Goal: Transaction & Acquisition: Book appointment/travel/reservation

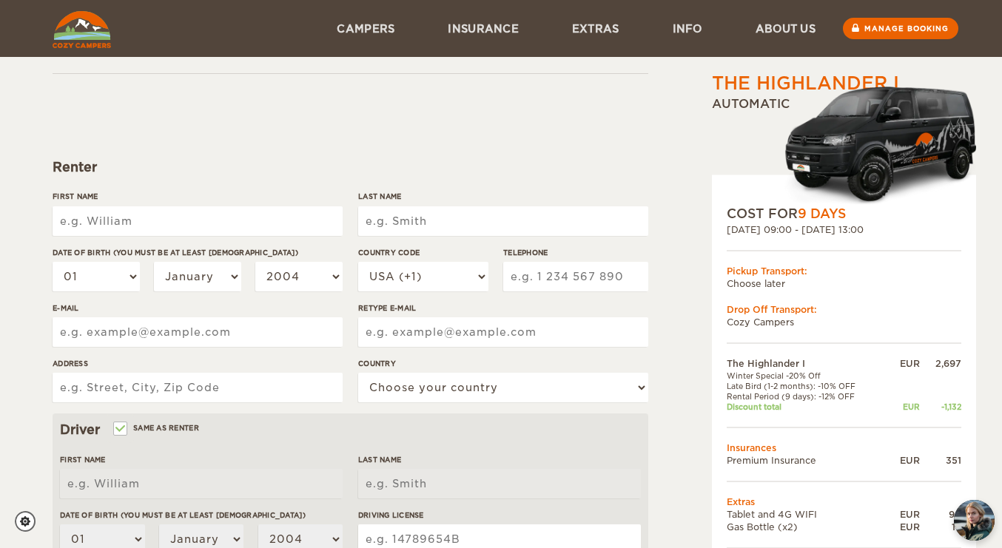
scroll to position [70, 0]
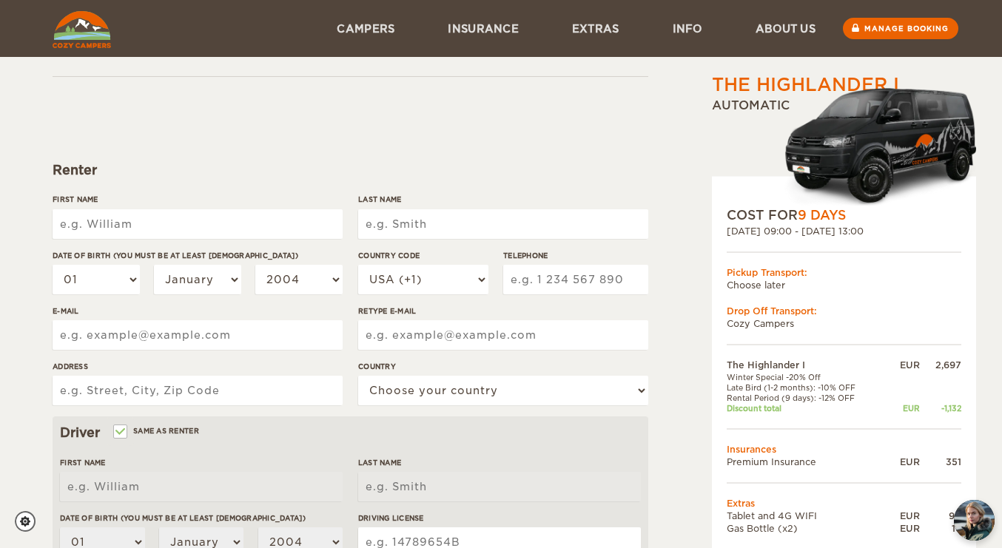
click at [147, 228] on input "First Name" at bounding box center [198, 224] width 290 height 30
type input "Ping"
type input "[PERSON_NAME]"
select select "02"
select select "05"
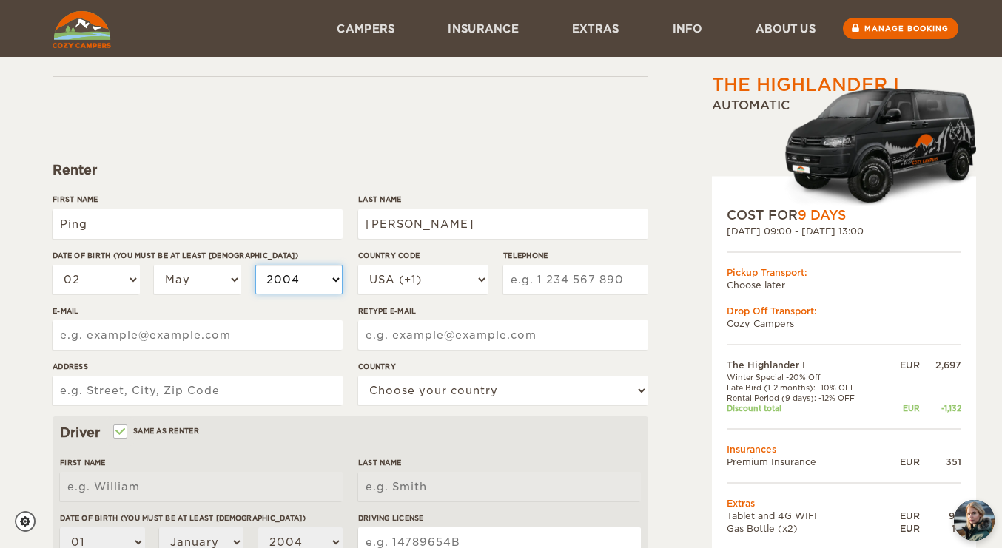
select select "1971"
type input "6462985875"
type input "pingyan71@gmail.com"
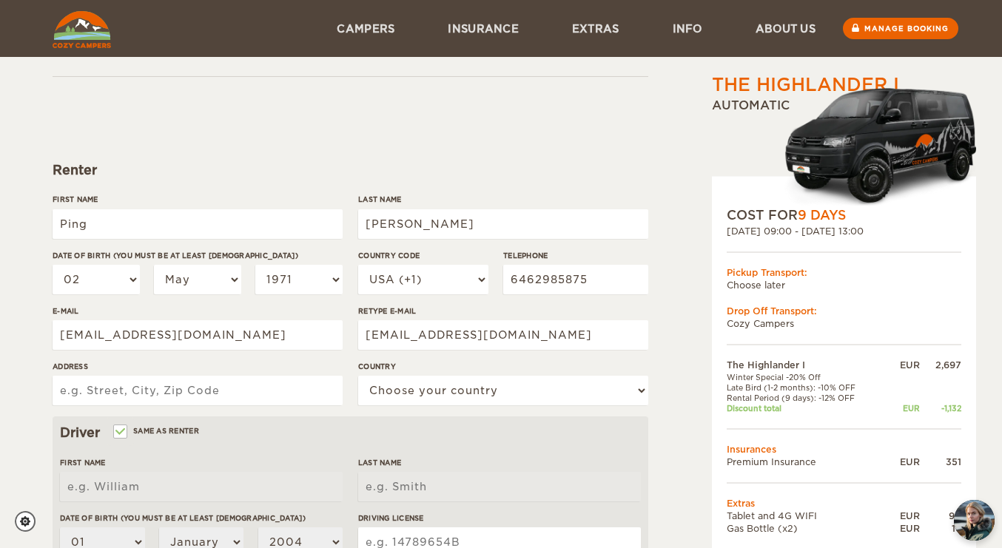
type input "6106 Windridge Court"
select select "222"
type input "Ping"
type input "Yan"
select select "02"
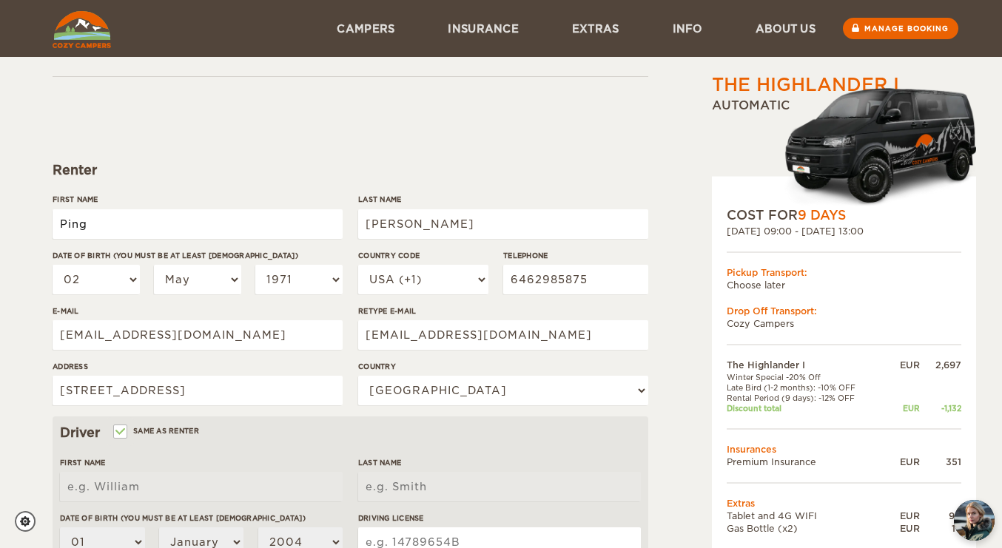
select select "05"
select select "1971"
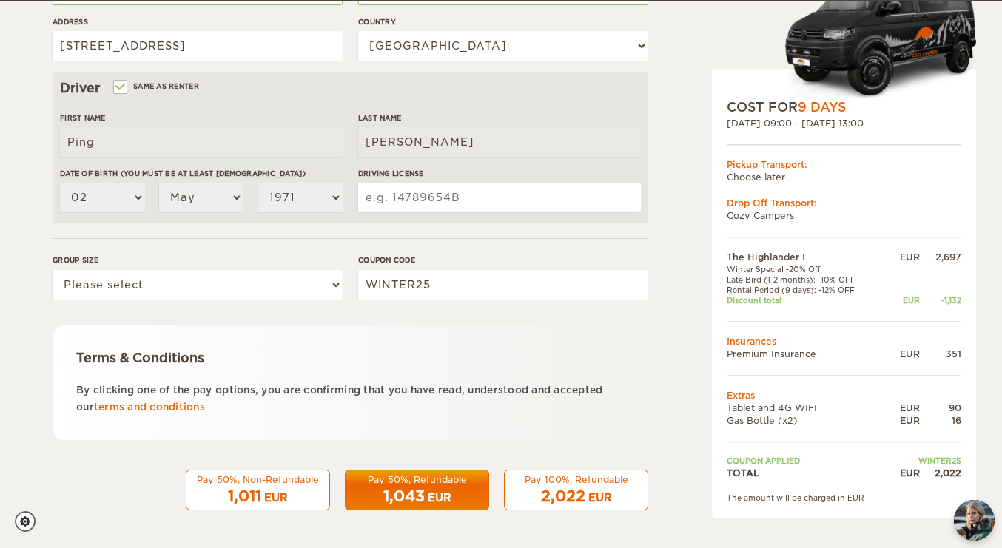
scroll to position [413, 0]
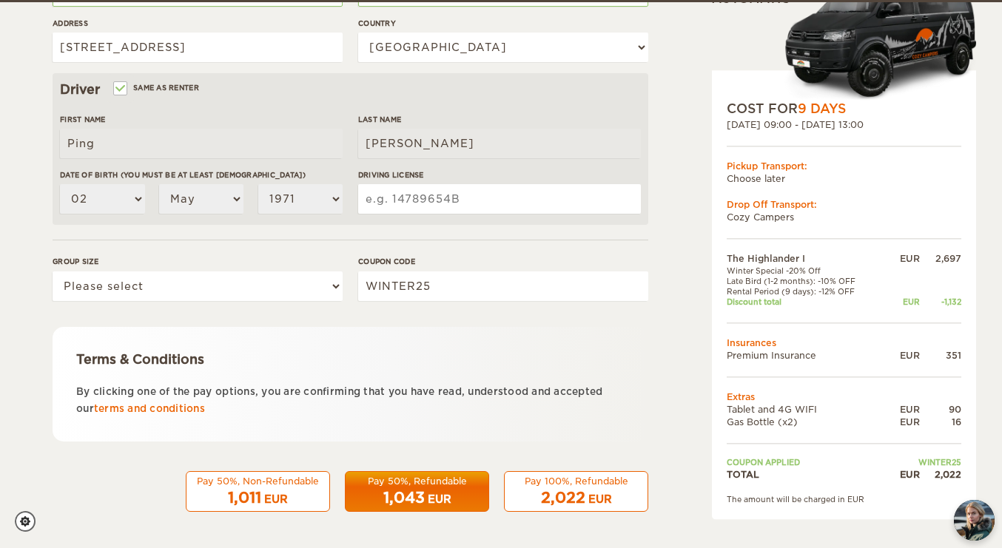
click at [455, 196] on input "Driving License" at bounding box center [499, 199] width 283 height 30
type input "Y03786308855712"
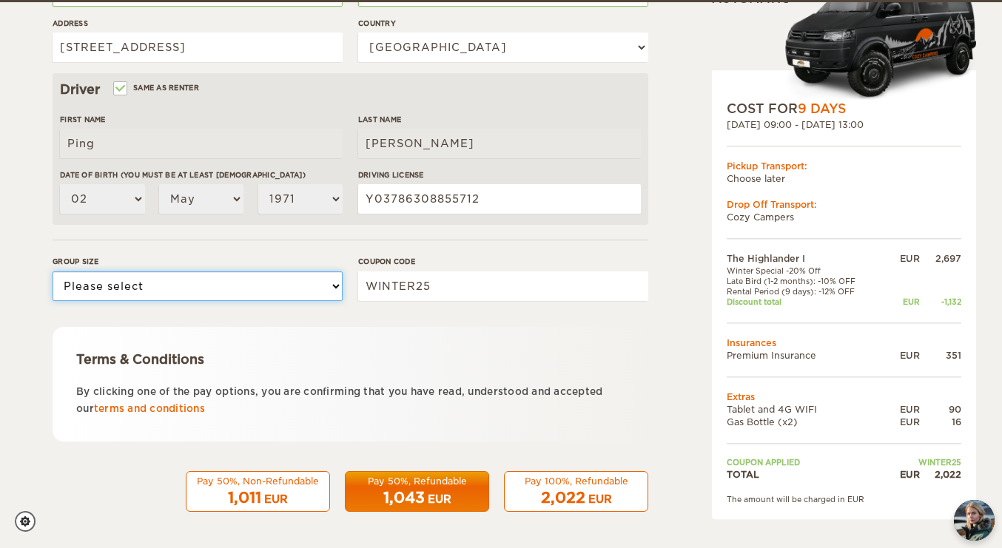
click at [333, 280] on select "Please select 1 2" at bounding box center [198, 287] width 290 height 30
select select "2"
click at [53, 272] on select "Please select 1 2" at bounding box center [198, 287] width 290 height 30
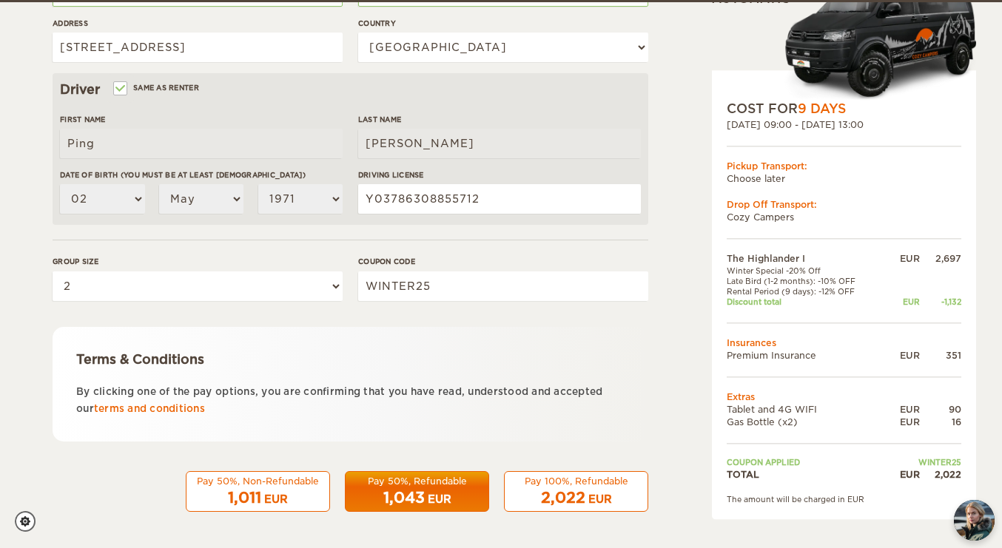
click at [655, 352] on div "The Highlander I Expand Collapse Total 2,022 EUR Automatic COST FOR 9 Days 24. …" at bounding box center [501, 96] width 897 height 875
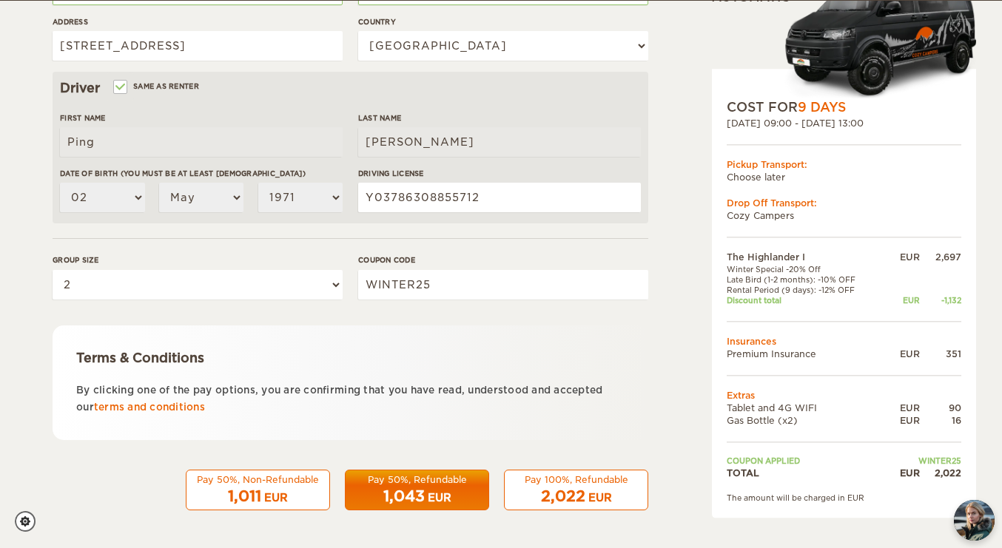
click at [657, 386] on div "The Highlander I Expand Collapse Total 2,022 EUR Automatic COST FOR 9 Days 24. …" at bounding box center [501, 94] width 897 height 875
click at [155, 407] on link "terms and conditions" at bounding box center [149, 407] width 111 height 11
click at [636, 410] on div "Terms & Conditions By clicking one of the pay options, you are confirming that …" at bounding box center [351, 383] width 596 height 115
click at [411, 489] on span "1,043" at bounding box center [403, 497] width 41 height 18
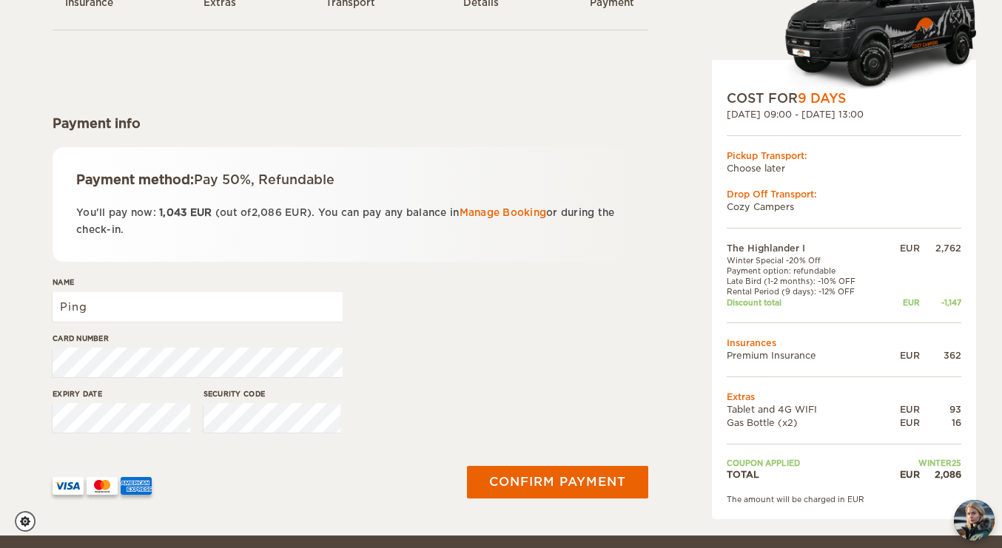
scroll to position [119, 0]
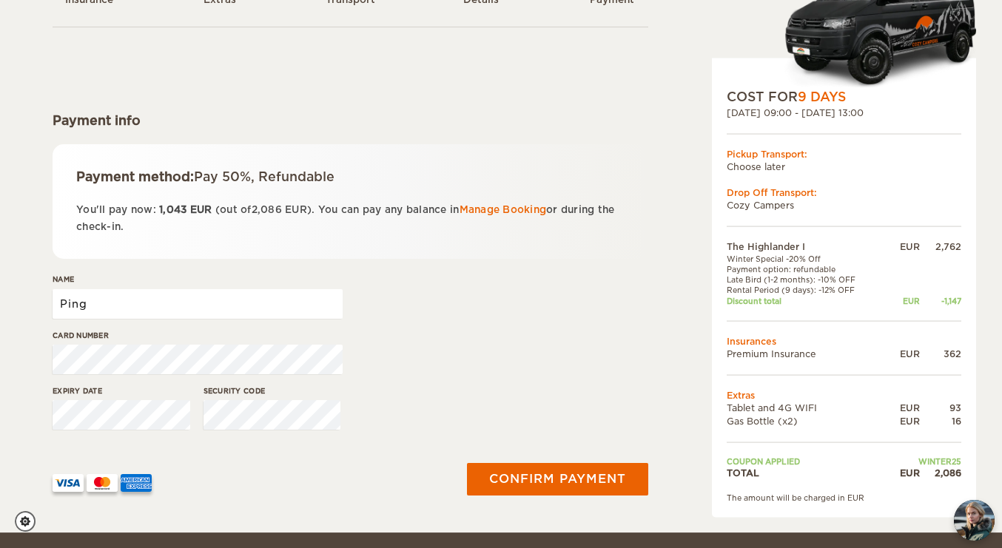
click at [151, 306] on input "Ping" at bounding box center [198, 304] width 290 height 30
type input "Ping Yan"
click at [587, 363] on div "Card number" at bounding box center [351, 358] width 596 height 56
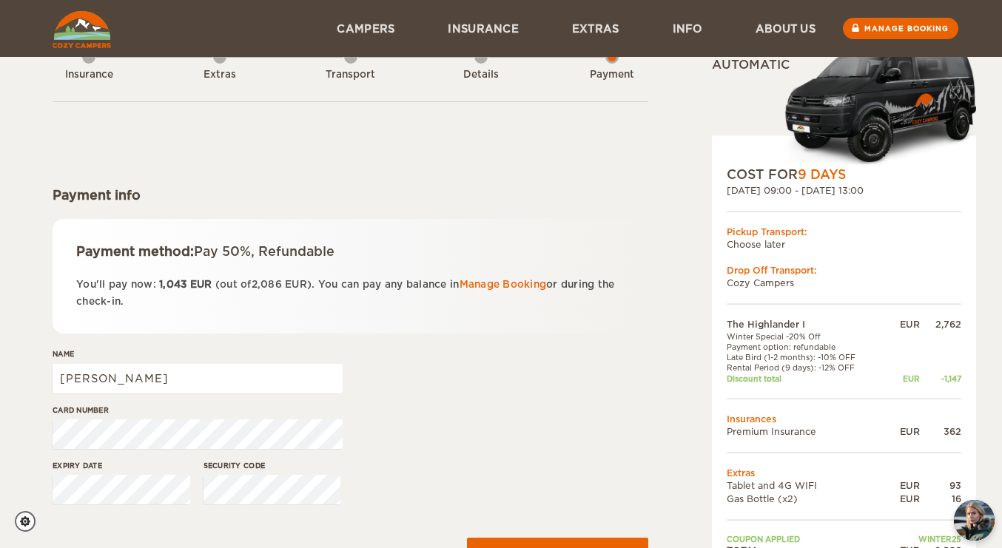
scroll to position [0, 0]
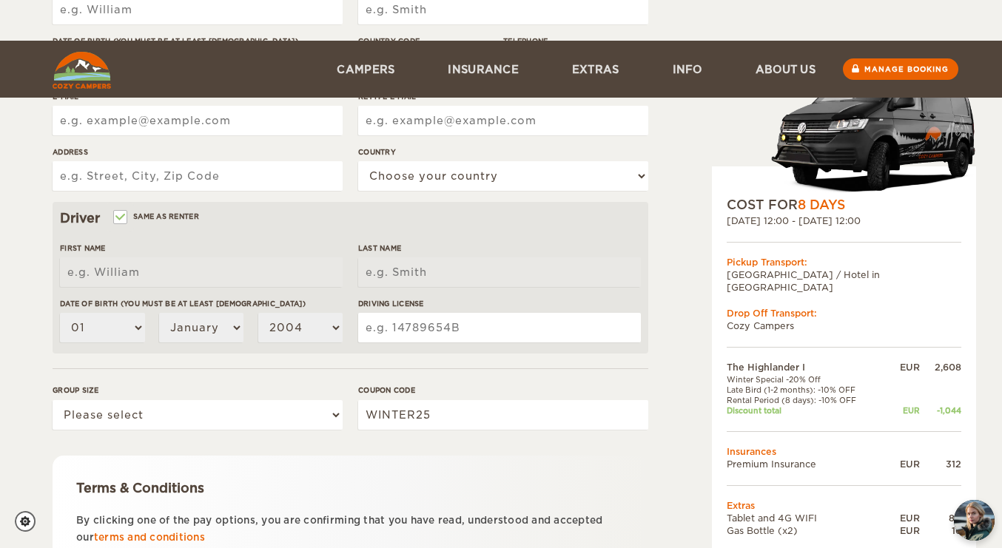
scroll to position [414, 0]
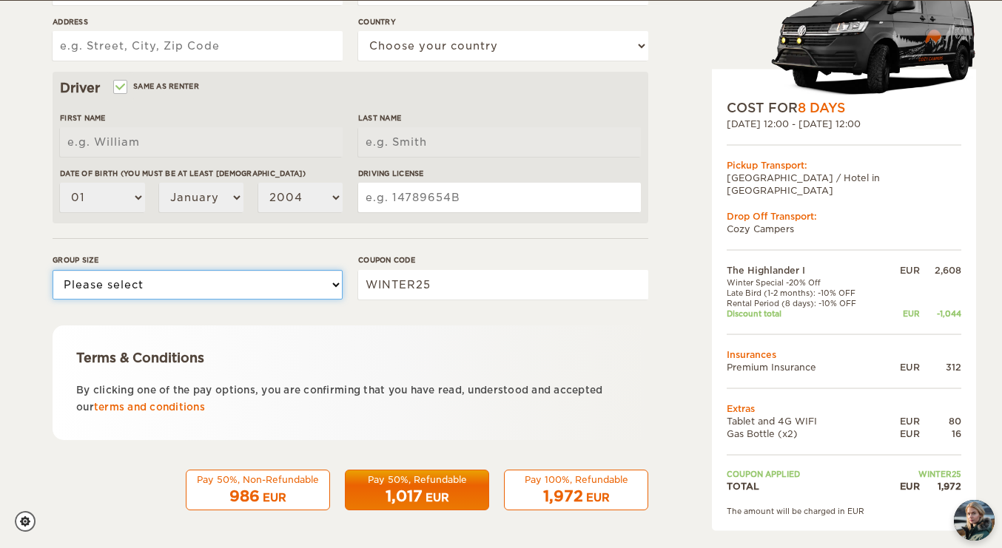
click at [338, 280] on select "Please select 1 2" at bounding box center [198, 285] width 290 height 30
select select "2"
click at [53, 270] on select "Please select 1 2" at bounding box center [198, 285] width 290 height 30
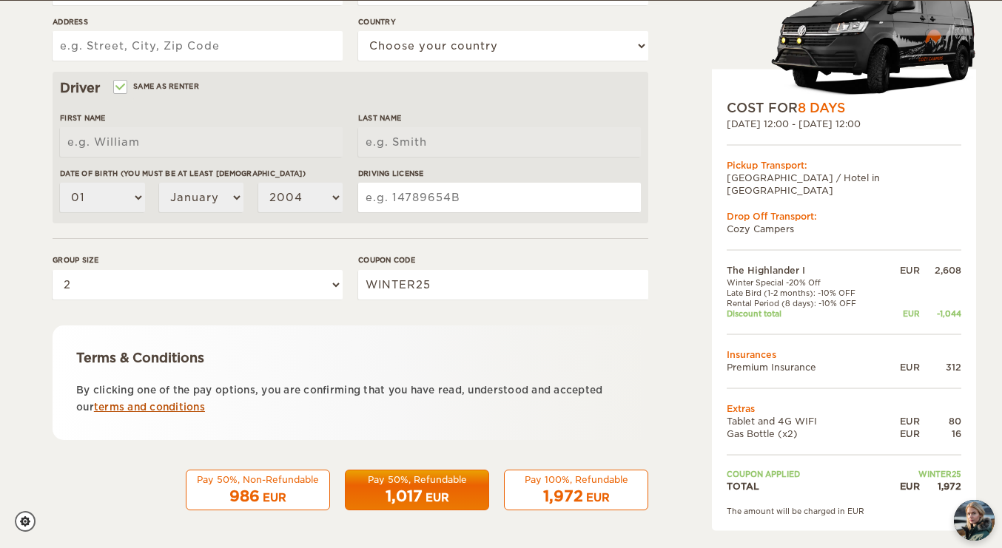
click at [184, 404] on link "terms and conditions" at bounding box center [149, 407] width 111 height 11
click at [572, 481] on div "Pay 100%, Refundable" at bounding box center [576, 480] width 125 height 13
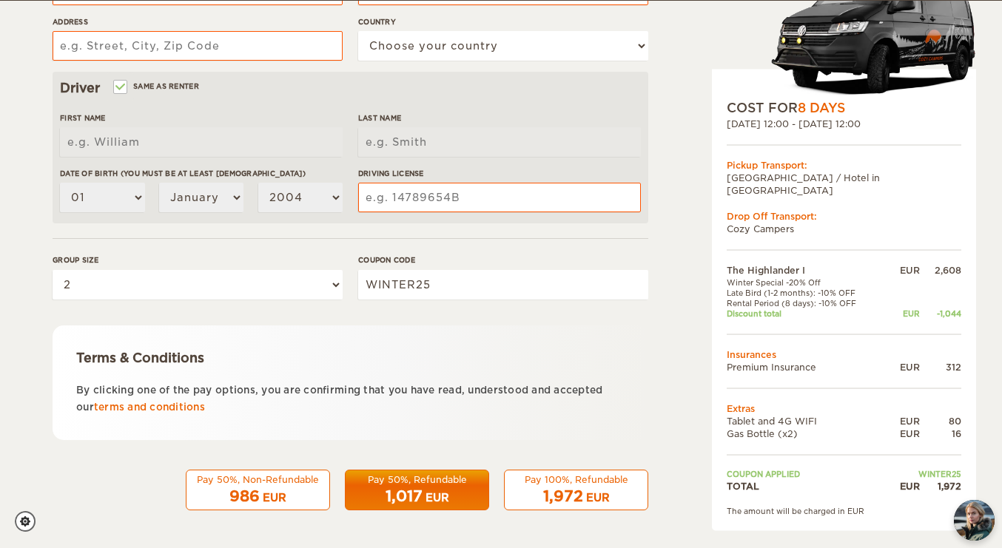
click at [557, 494] on span "1,972" at bounding box center [563, 497] width 40 height 18
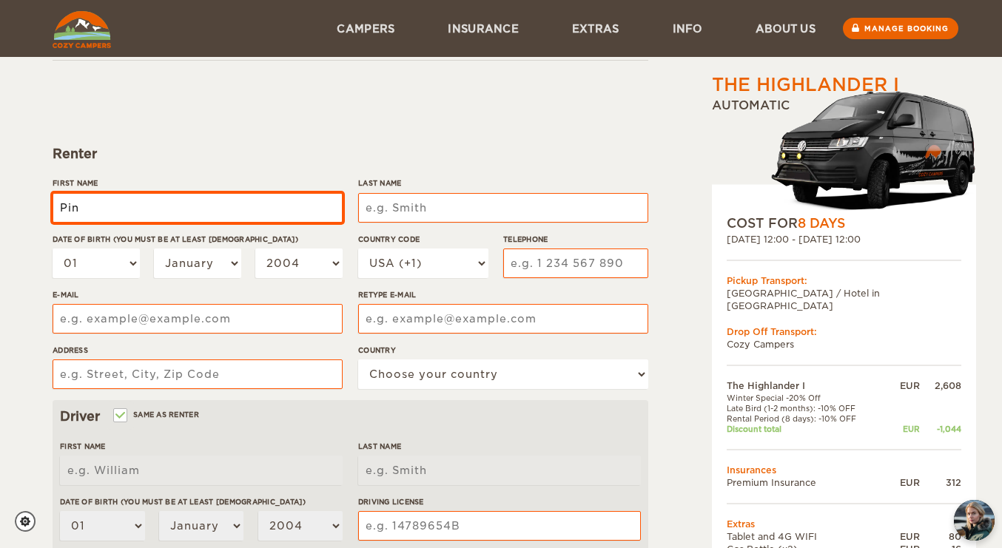
type input "Ping"
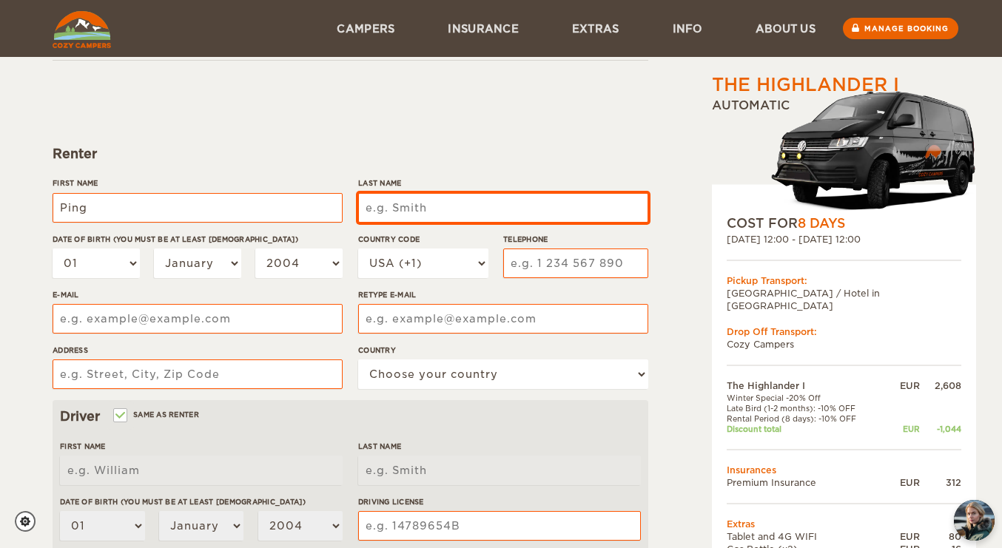
type input "Yan"
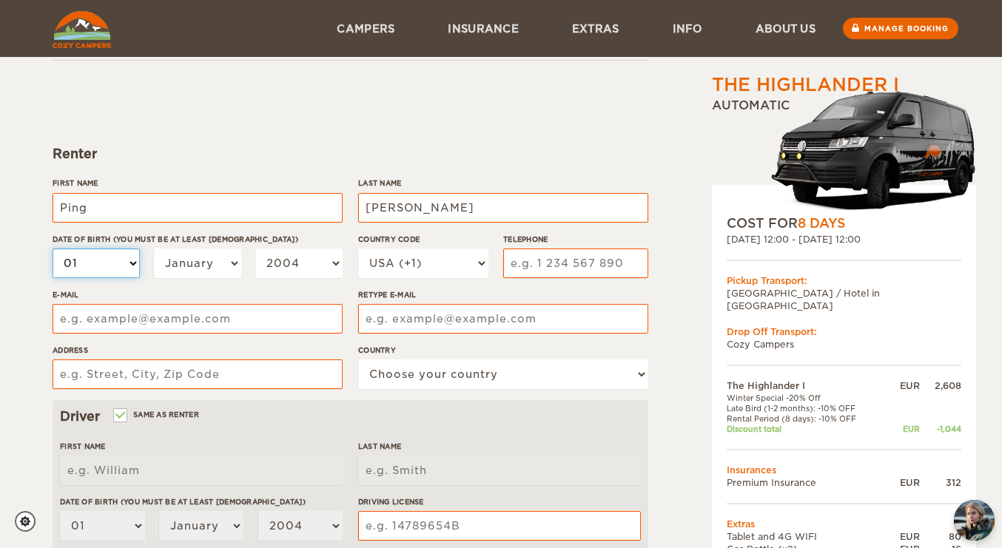
select select "02"
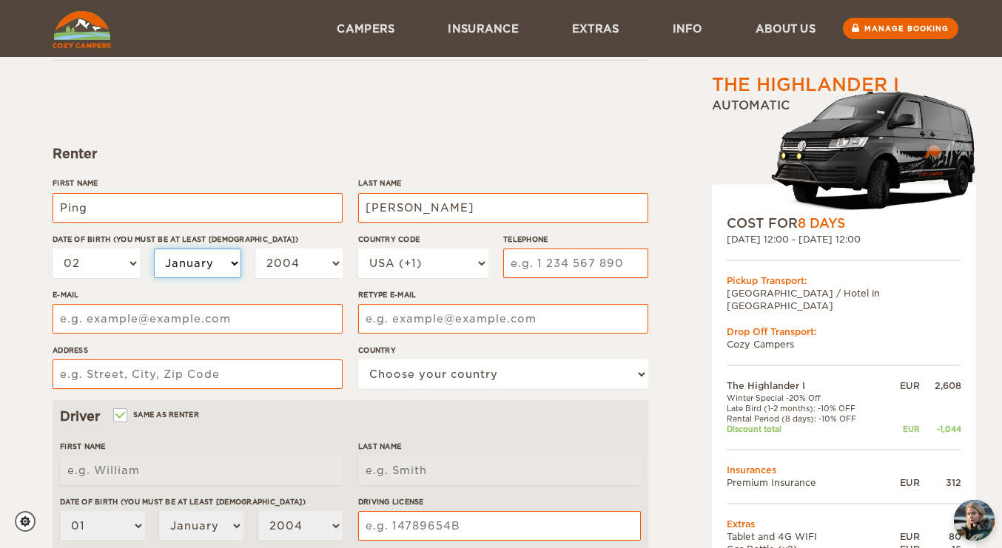
select select "05"
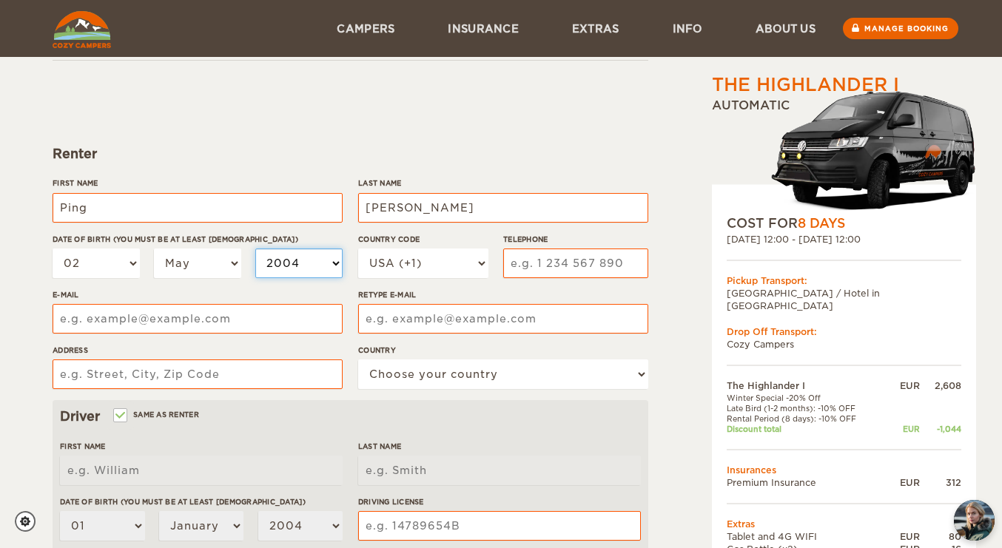
select select "1971"
type input "6462985875"
type input "pingyan71@gmail.com"
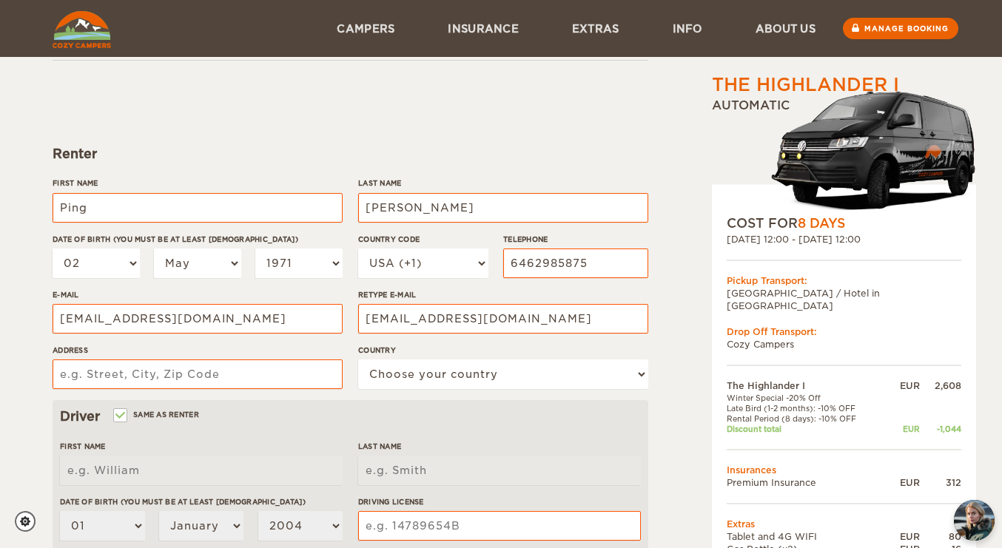
type input "6106 Windridge Court"
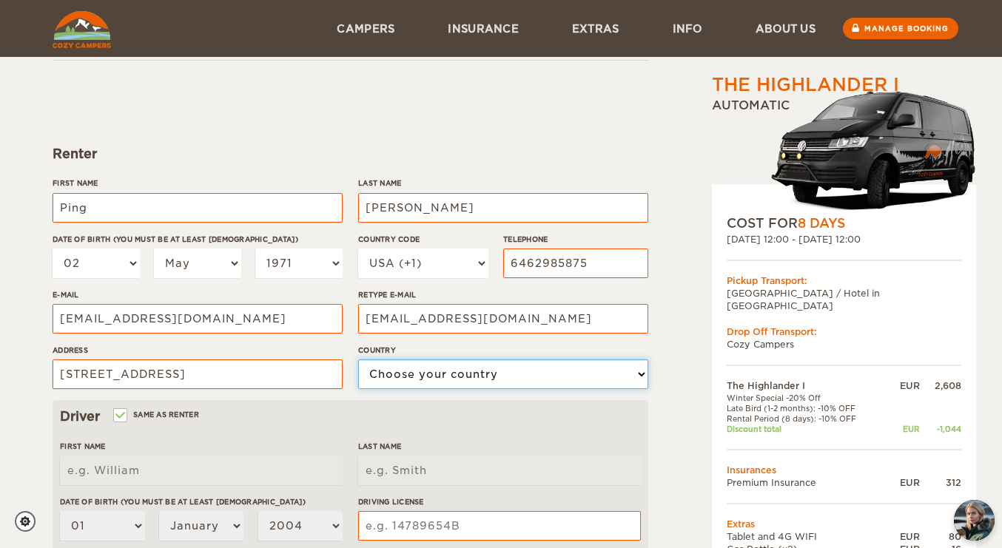
select select "222"
type input "Y03786308855712"
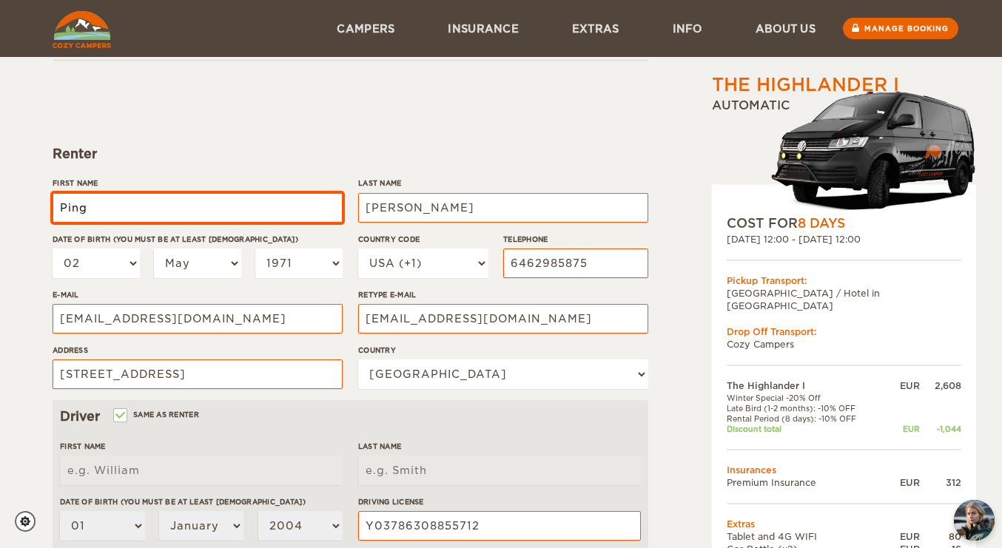
type input "Yan"
select select "02"
select select "05"
select select "1971"
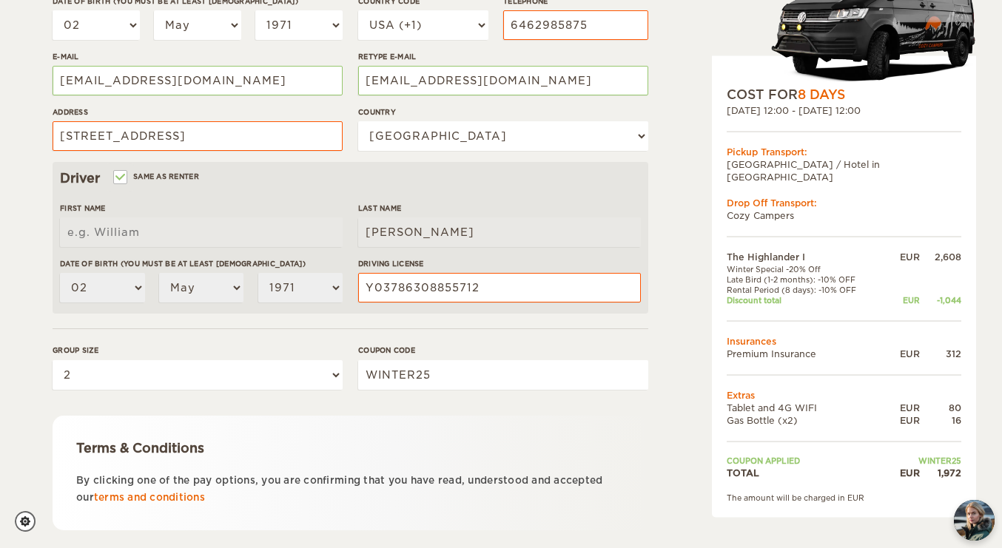
scroll to position [414, 0]
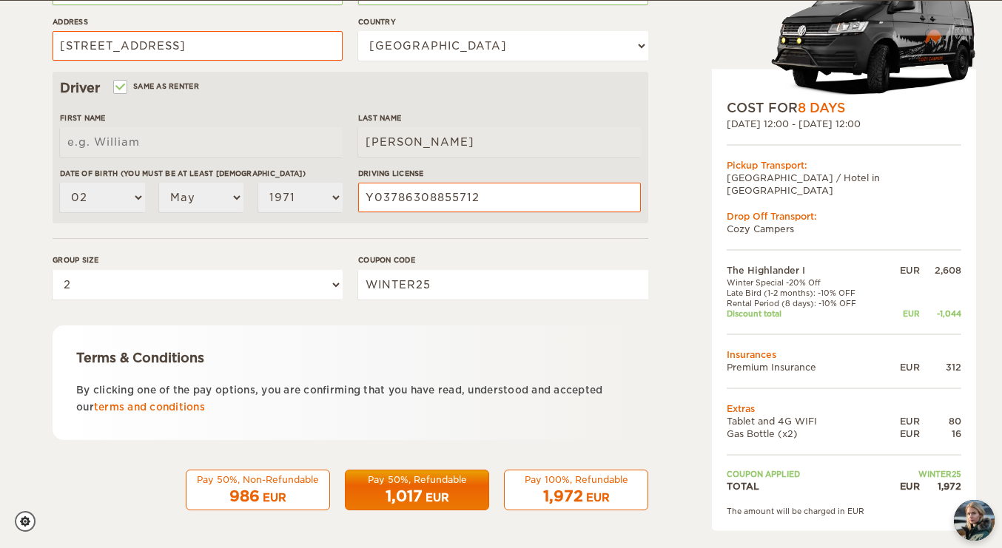
type input "Ping"
click at [267, 486] on div "986 EUR" at bounding box center [257, 496] width 125 height 21
click at [437, 492] on div "EUR" at bounding box center [438, 498] width 24 height 15
click at [539, 492] on div "1,972 EUR" at bounding box center [576, 496] width 125 height 21
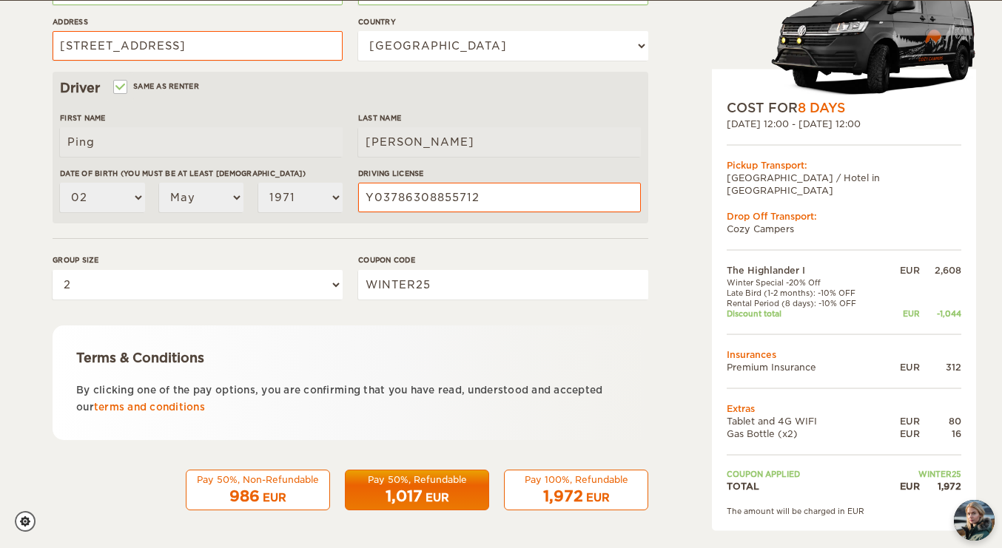
click at [539, 492] on div "1,972 EUR" at bounding box center [576, 496] width 125 height 21
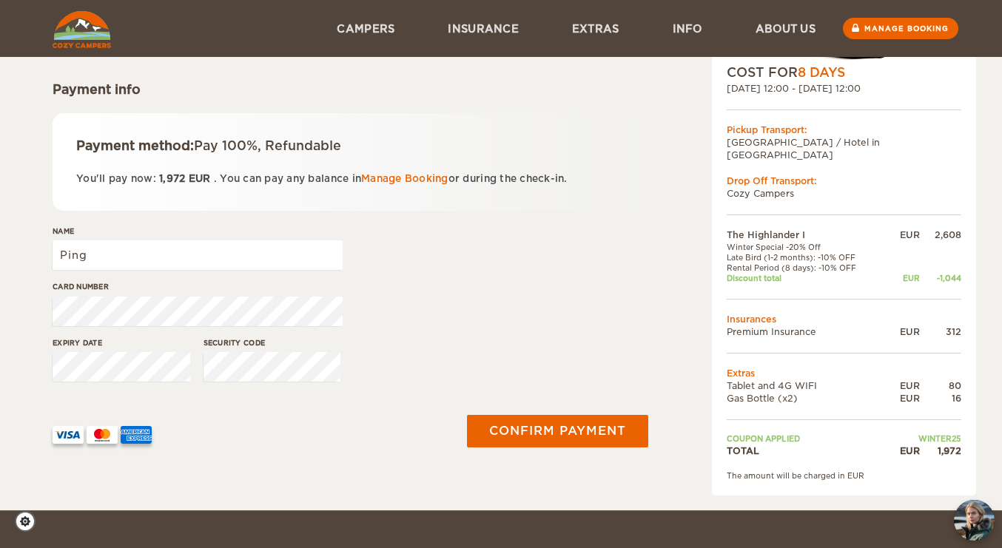
scroll to position [148, 0]
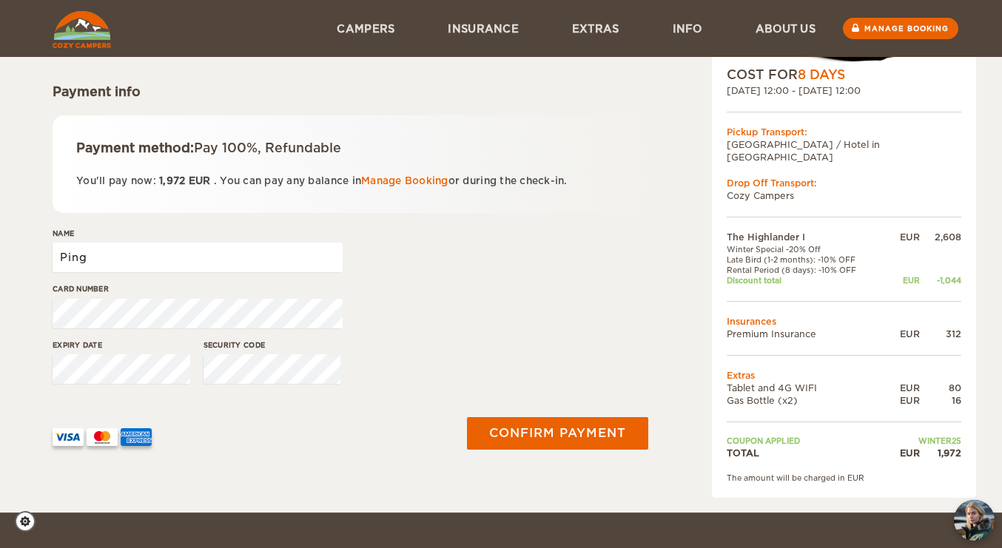
click at [99, 257] on input "Ping" at bounding box center [198, 258] width 290 height 30
type input "Ping Yan"
click at [453, 361] on div "Expiry date Security code" at bounding box center [351, 368] width 596 height 56
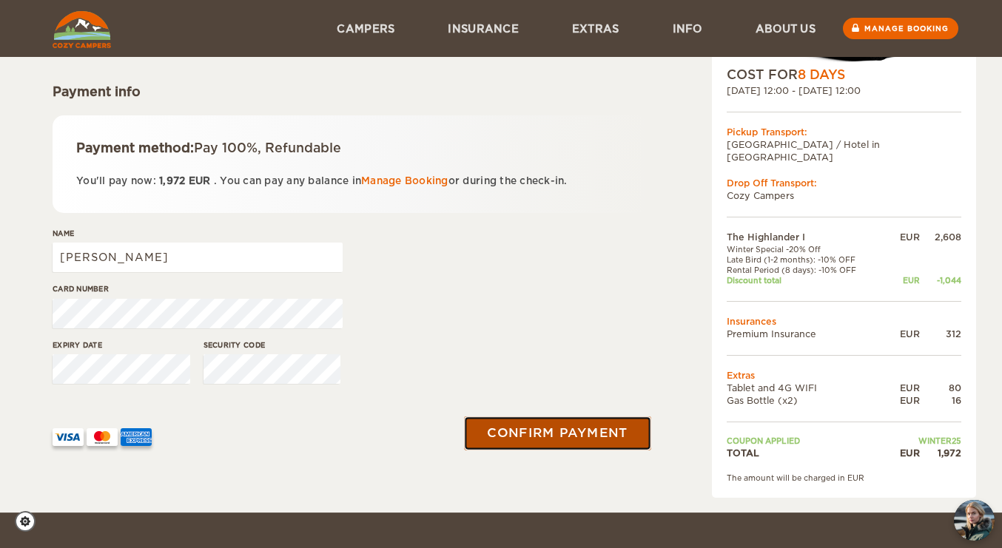
click at [555, 429] on button "Confirm payment" at bounding box center [557, 433] width 186 height 33
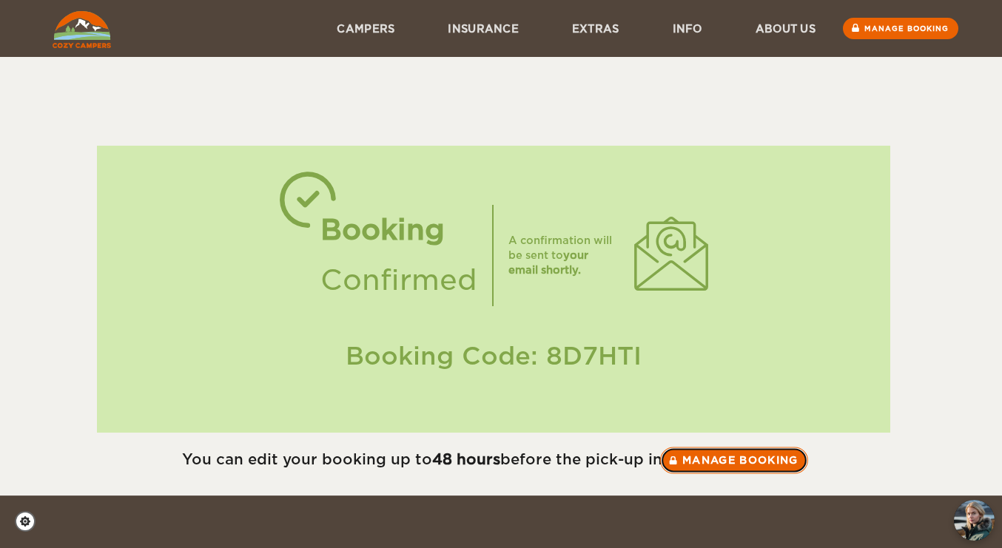
click at [742, 454] on link "Manage booking" at bounding box center [734, 460] width 148 height 27
drag, startPoint x: 547, startPoint y: 354, endPoint x: 673, endPoint y: 354, distance: 126.5
click at [673, 354] on div "Booking Code: 8D7HTI" at bounding box center [494, 356] width 764 height 35
copy div "8D7HTI"
